Goal: Book appointment/travel/reservation

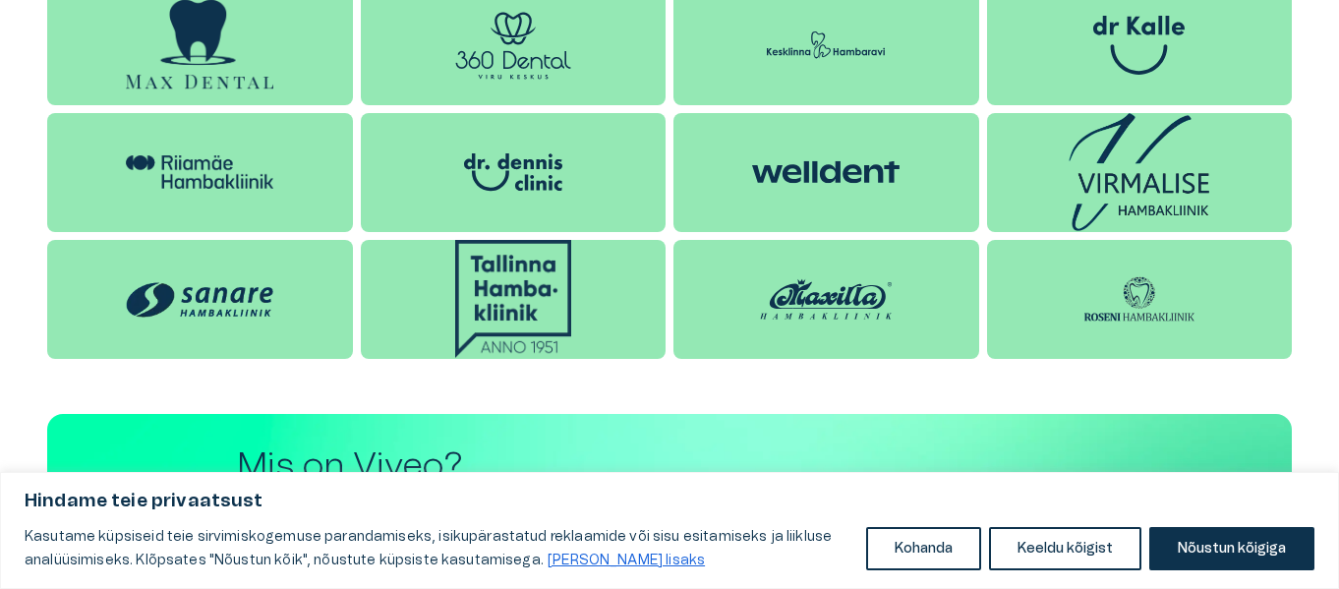
scroll to position [2261, 0]
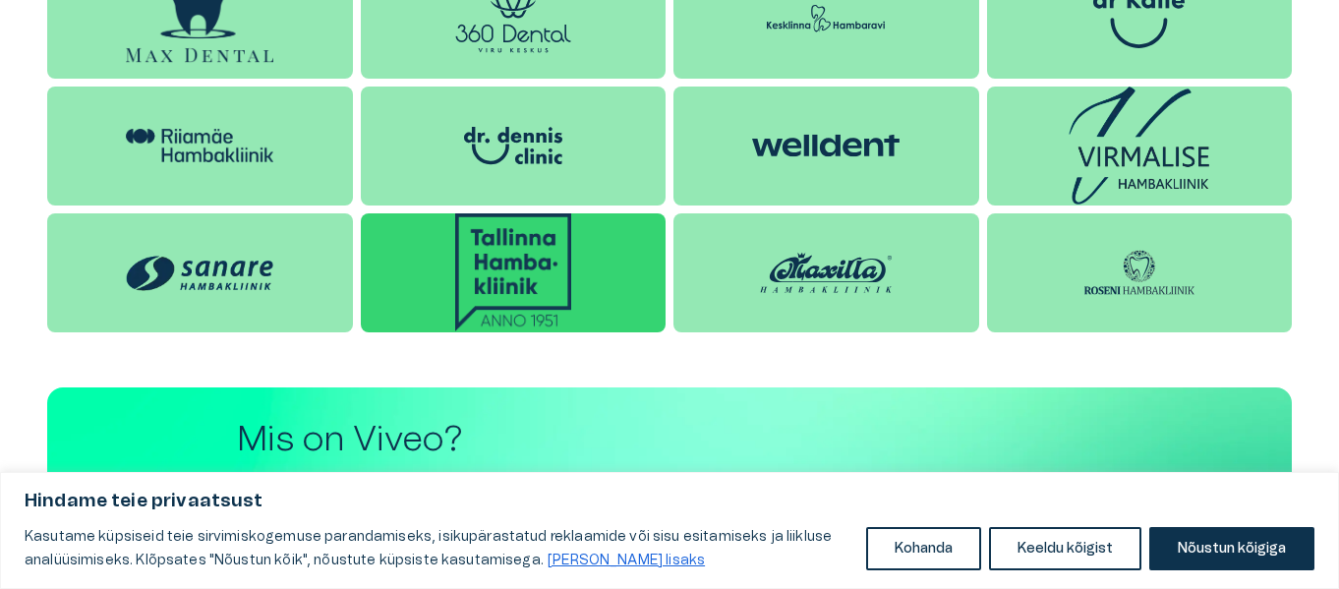
click at [527, 261] on img at bounding box center [513, 272] width 116 height 118
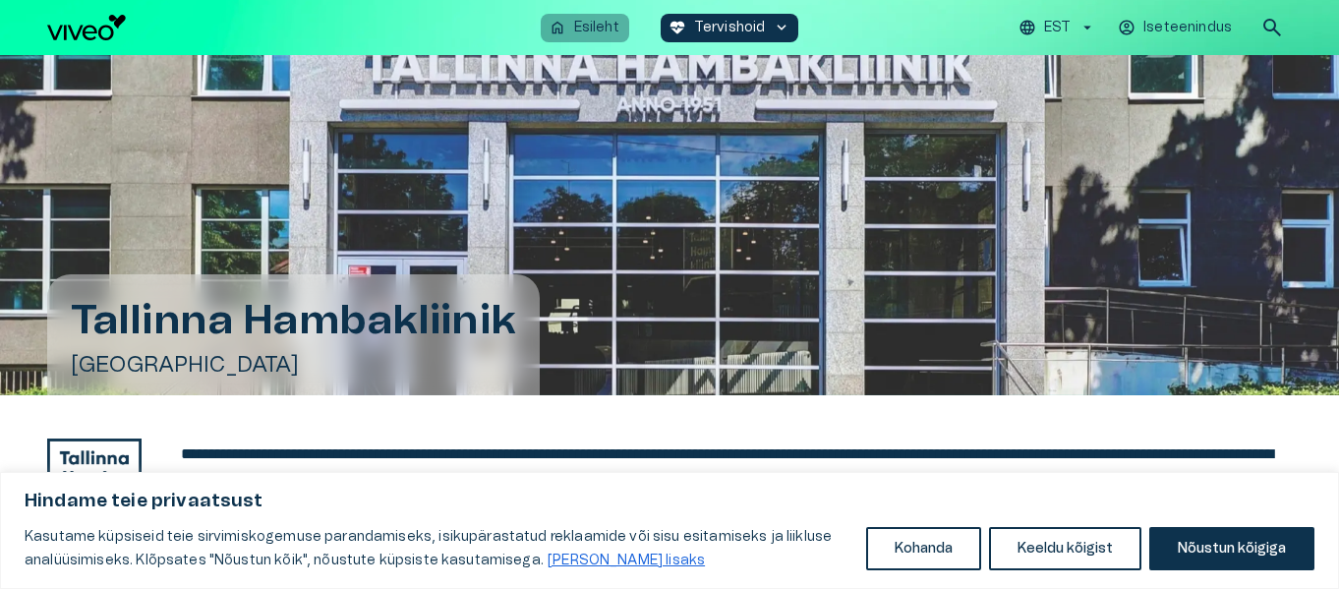
click at [604, 28] on p "Esileht" at bounding box center [596, 28] width 45 height 21
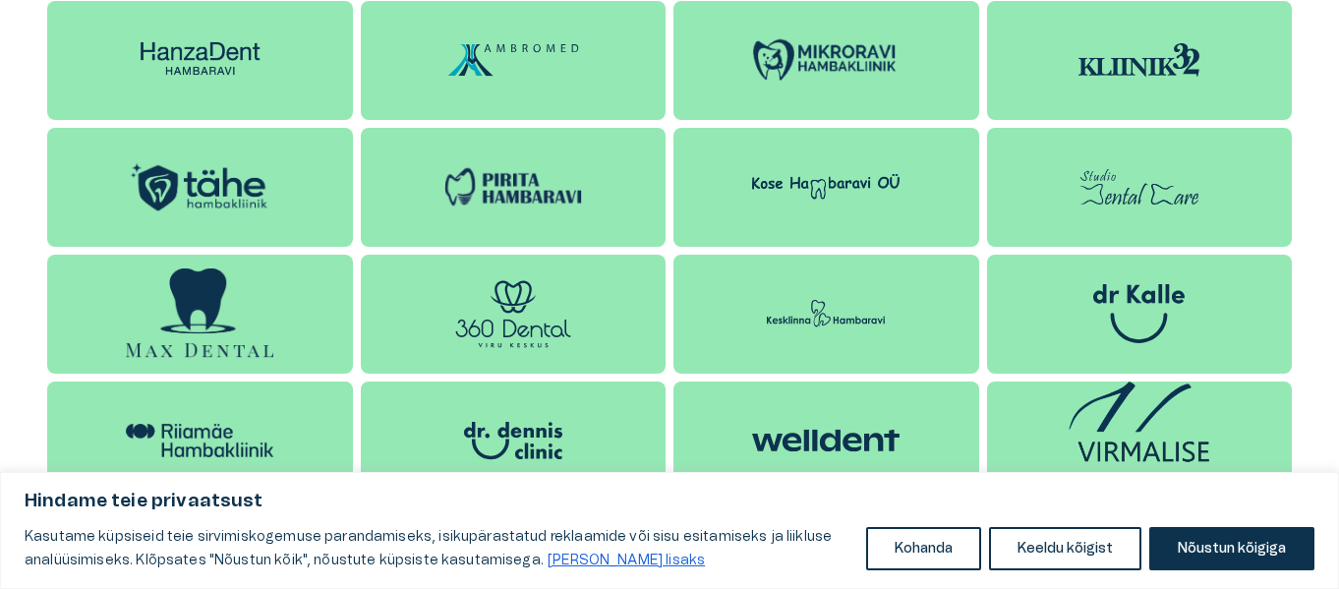
scroll to position [1868, 0]
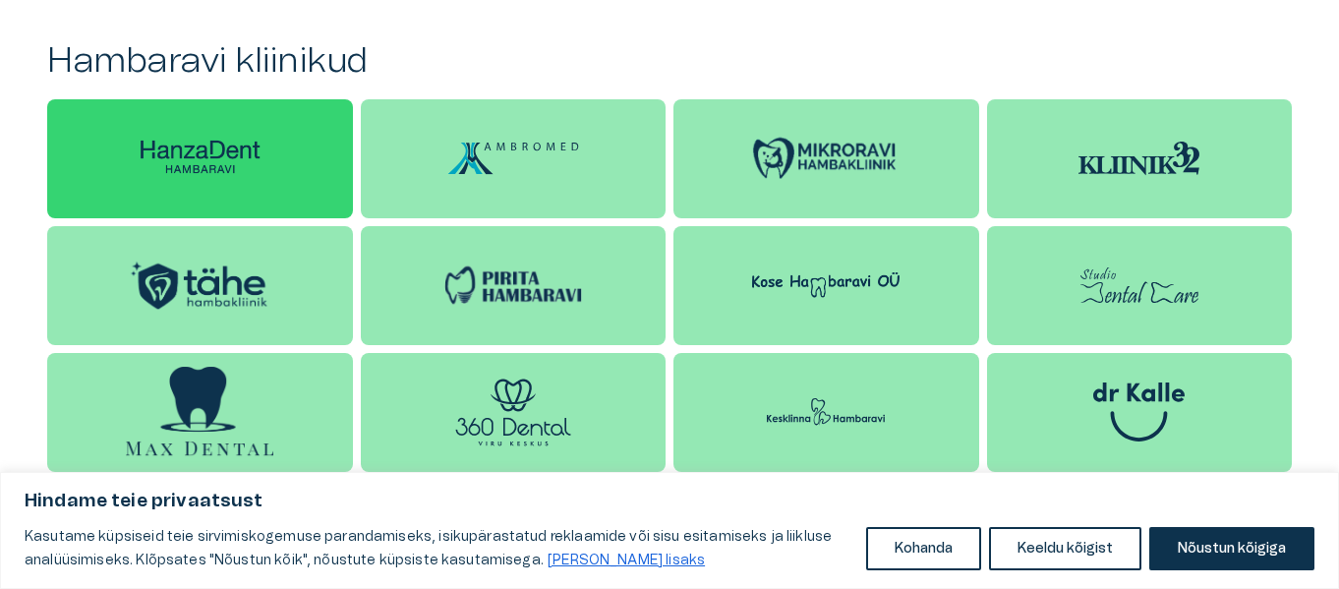
click at [220, 156] on img at bounding box center [199, 158] width 147 height 46
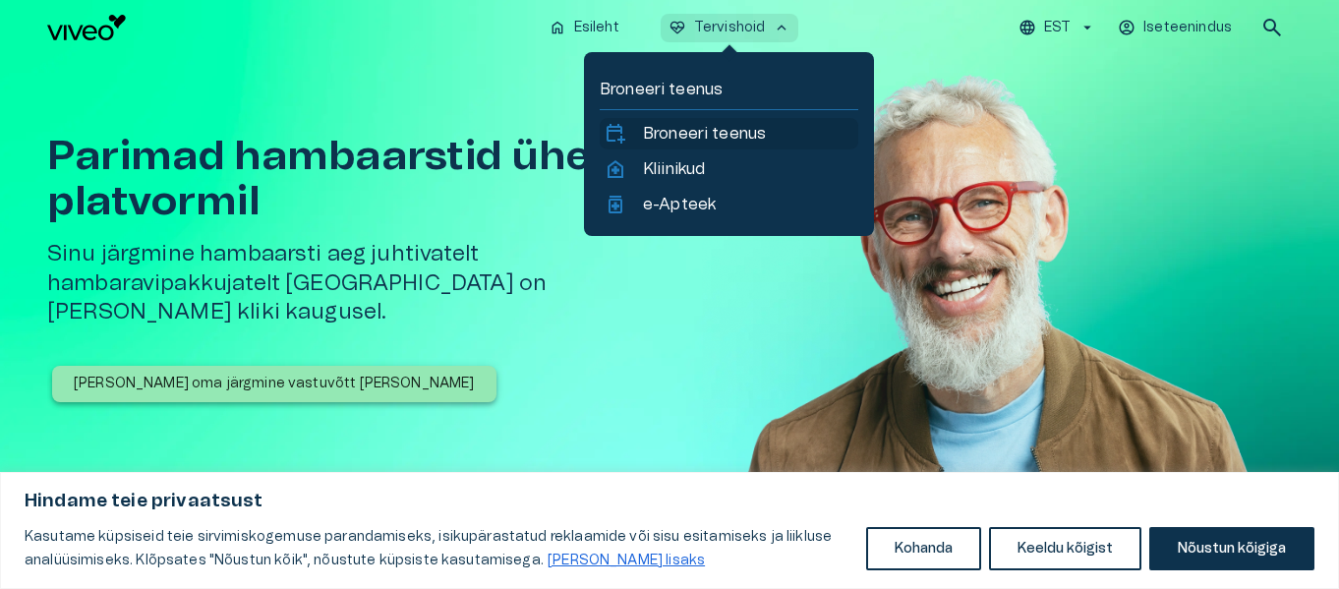
click at [713, 130] on p "Broneeri teenus" at bounding box center [704, 134] width 123 height 24
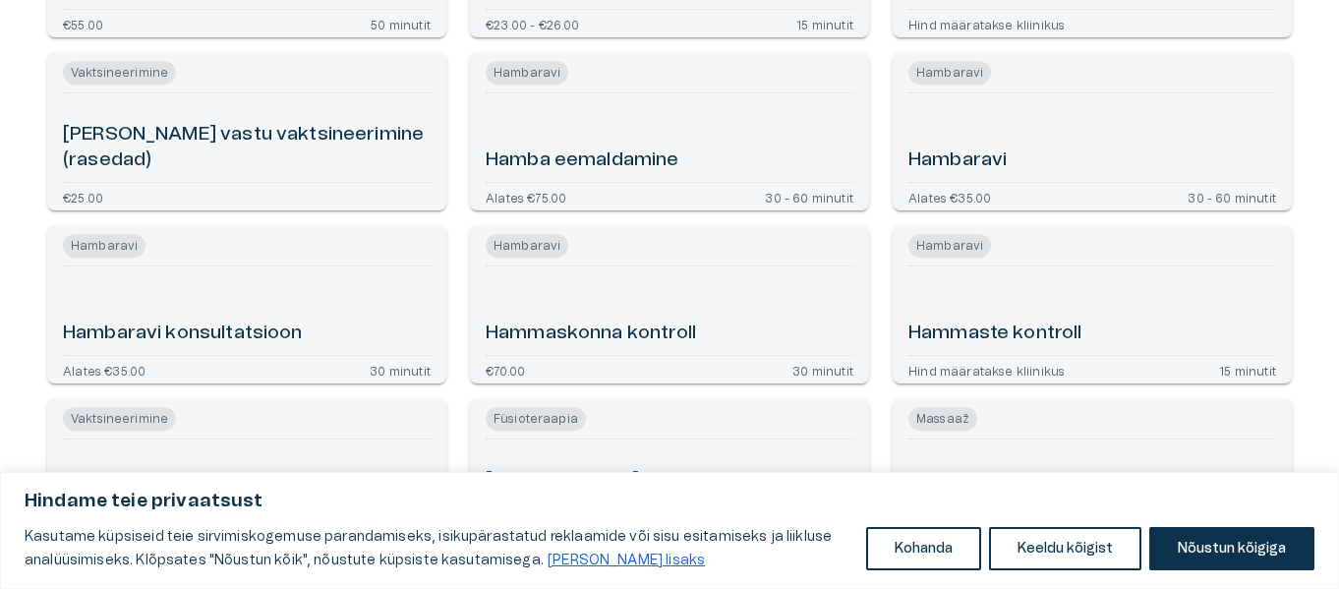
scroll to position [1769, 0]
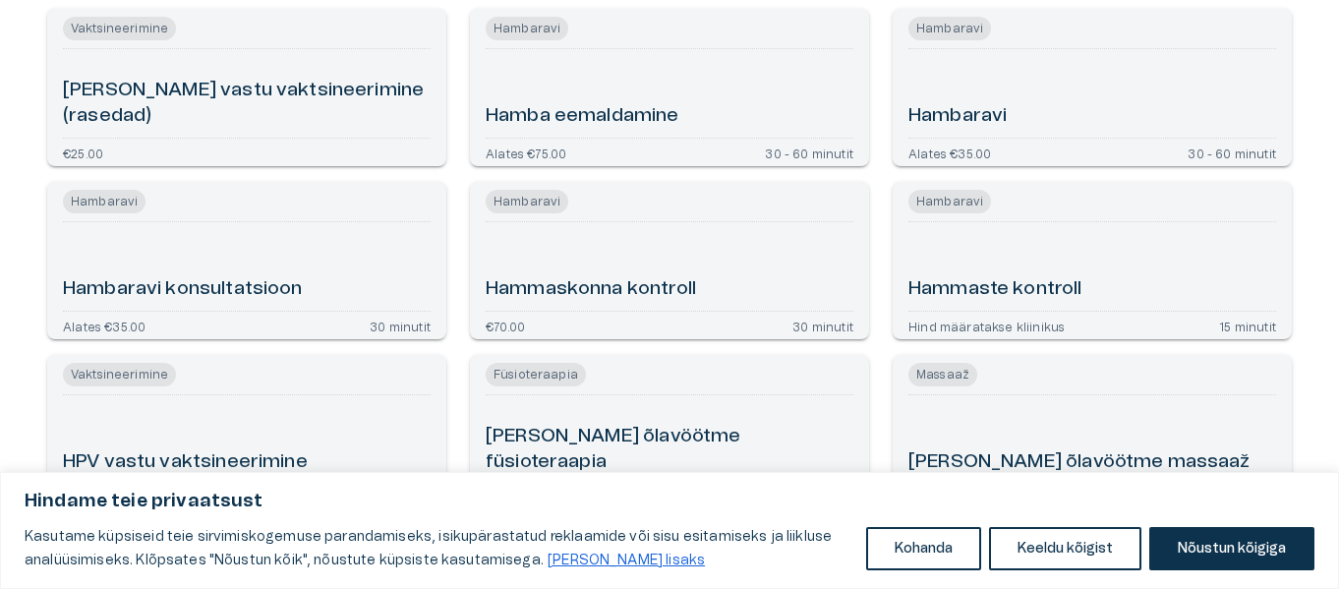
click at [981, 108] on h6 "Hambaravi" at bounding box center [957, 116] width 98 height 27
